Goal: Task Accomplishment & Management: Manage account settings

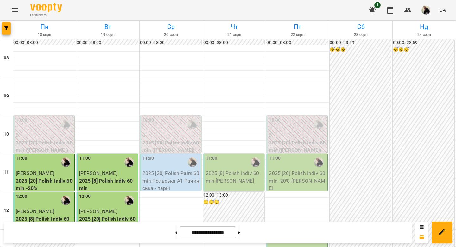
click at [174, 164] on div "11:00" at bounding box center [171, 162] width 57 height 15
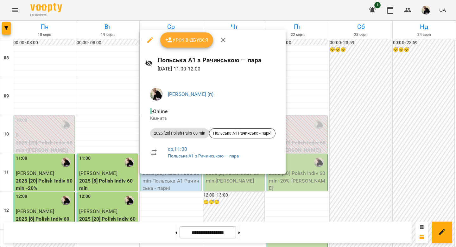
click at [191, 43] on span "Урок відбувся" at bounding box center [186, 40] width 43 height 8
click at [197, 40] on span "Урок відбувся" at bounding box center [186, 40] width 43 height 8
click at [224, 41] on icon "button" at bounding box center [223, 40] width 4 height 4
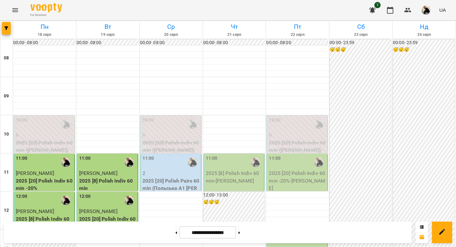
scroll to position [52, 0]
click at [167, 177] on p "2025 [20] Polish Pairs 60 min (Польська А1 Рачинська - парні)" at bounding box center [171, 188] width 57 height 23
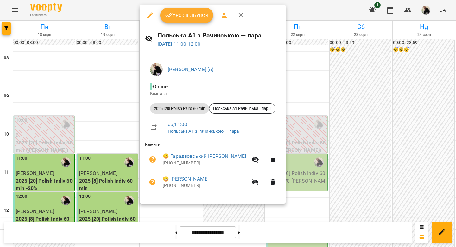
click at [186, 19] on button "Урок відбувся" at bounding box center [186, 15] width 53 height 15
